Goal: Navigation & Orientation: Find specific page/section

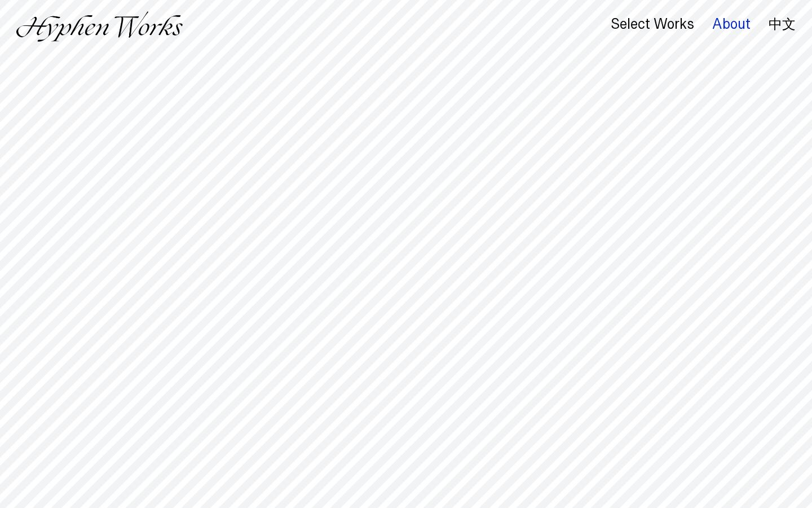
click at [731, 21] on div "About" at bounding box center [732, 24] width 38 height 16
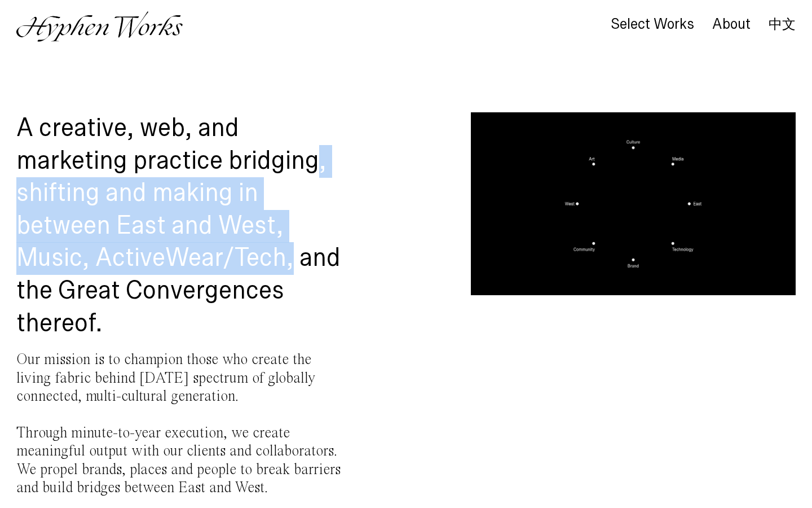
drag, startPoint x: 321, startPoint y: 152, endPoint x: 345, endPoint y: 249, distance: 99.5
click at [345, 249] on div "A creative, web, and marketing practice bridging, shifting and making in betwee…" at bounding box center [406, 350] width 780 height 477
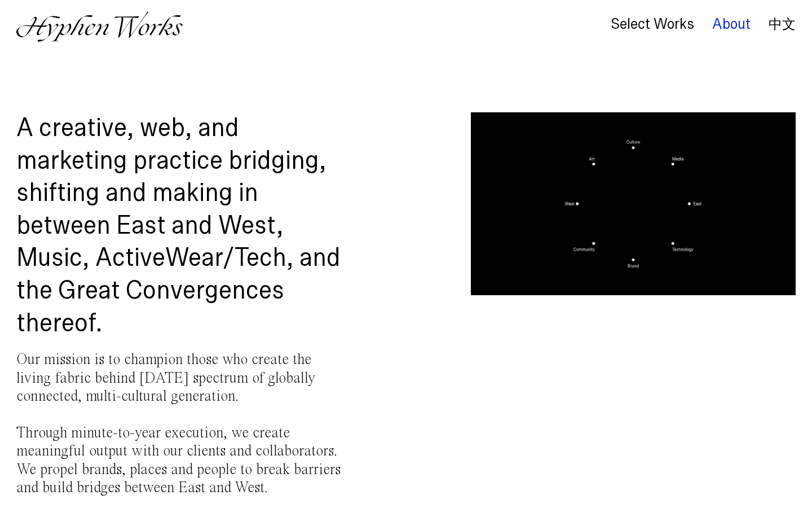
click at [734, 27] on div "About" at bounding box center [732, 24] width 38 height 16
click at [775, 20] on link "中文" at bounding box center [782, 24] width 27 height 12
click at [790, 28] on link "中文" at bounding box center [782, 24] width 27 height 12
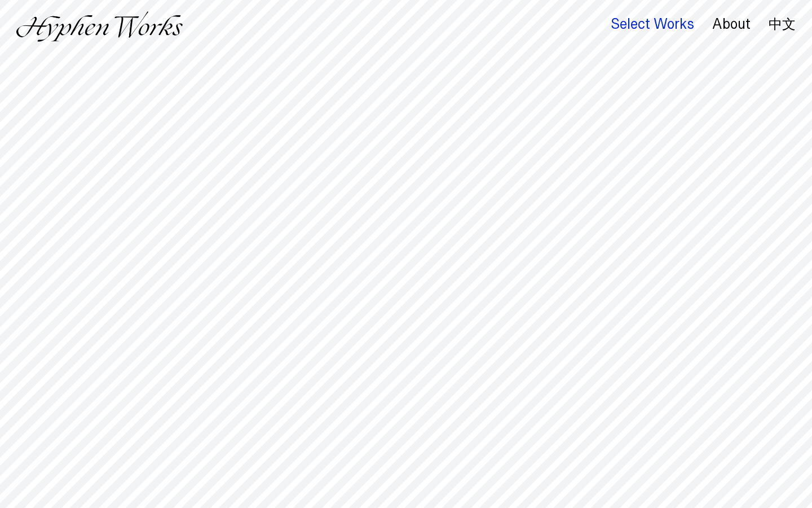
click at [689, 30] on div "Select Works" at bounding box center [652, 24] width 83 height 16
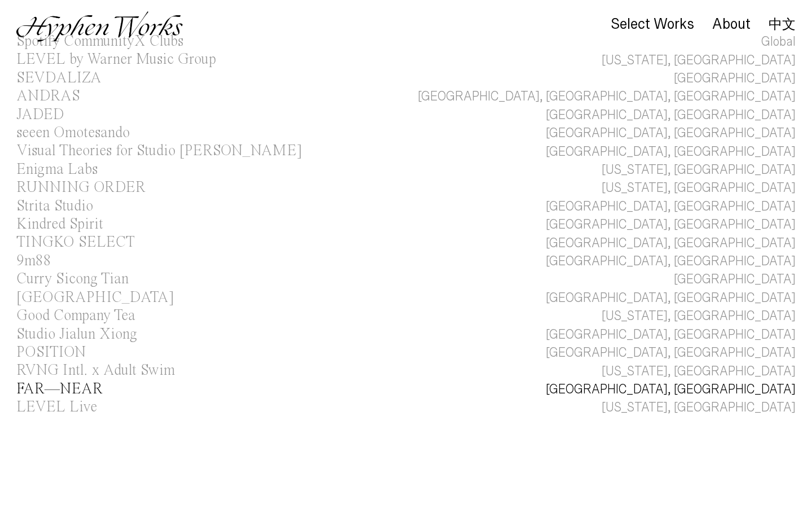
scroll to position [76, 0]
